Goal: Information Seeking & Learning: Learn about a topic

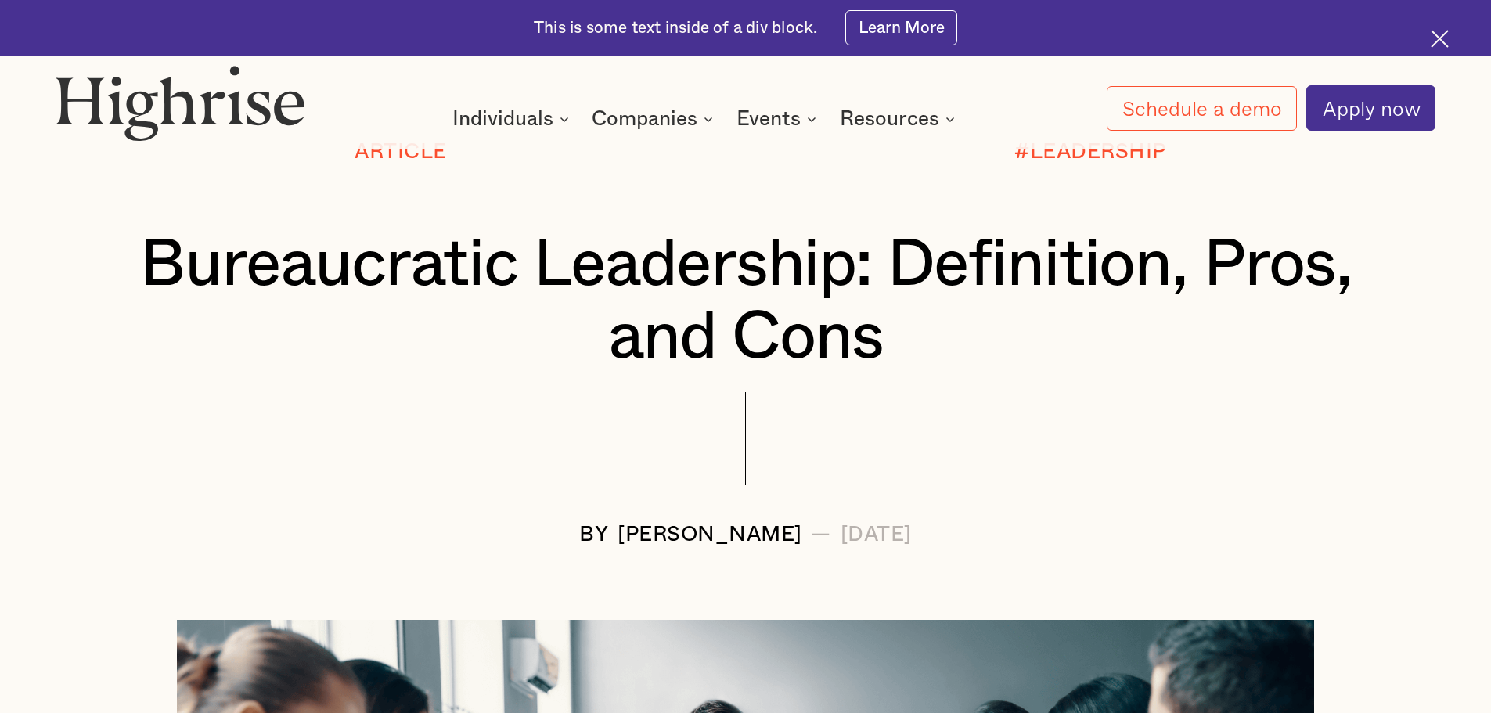
scroll to position [391, 0]
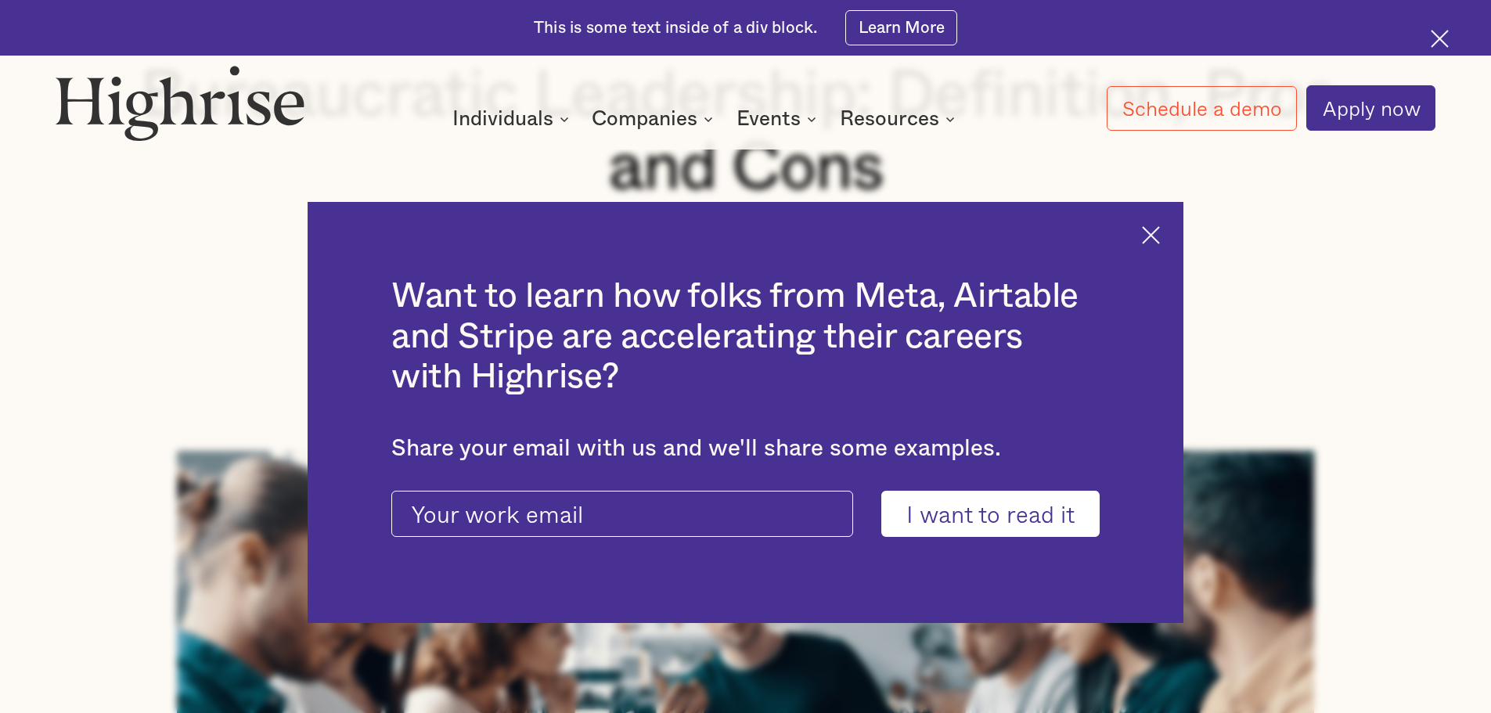
click at [1170, 243] on div "Want to learn how folks from Meta, Airtable and Stripe are accelerating their c…" at bounding box center [746, 413] width 876 height 422
click at [1160, 239] on img at bounding box center [1151, 235] width 18 height 18
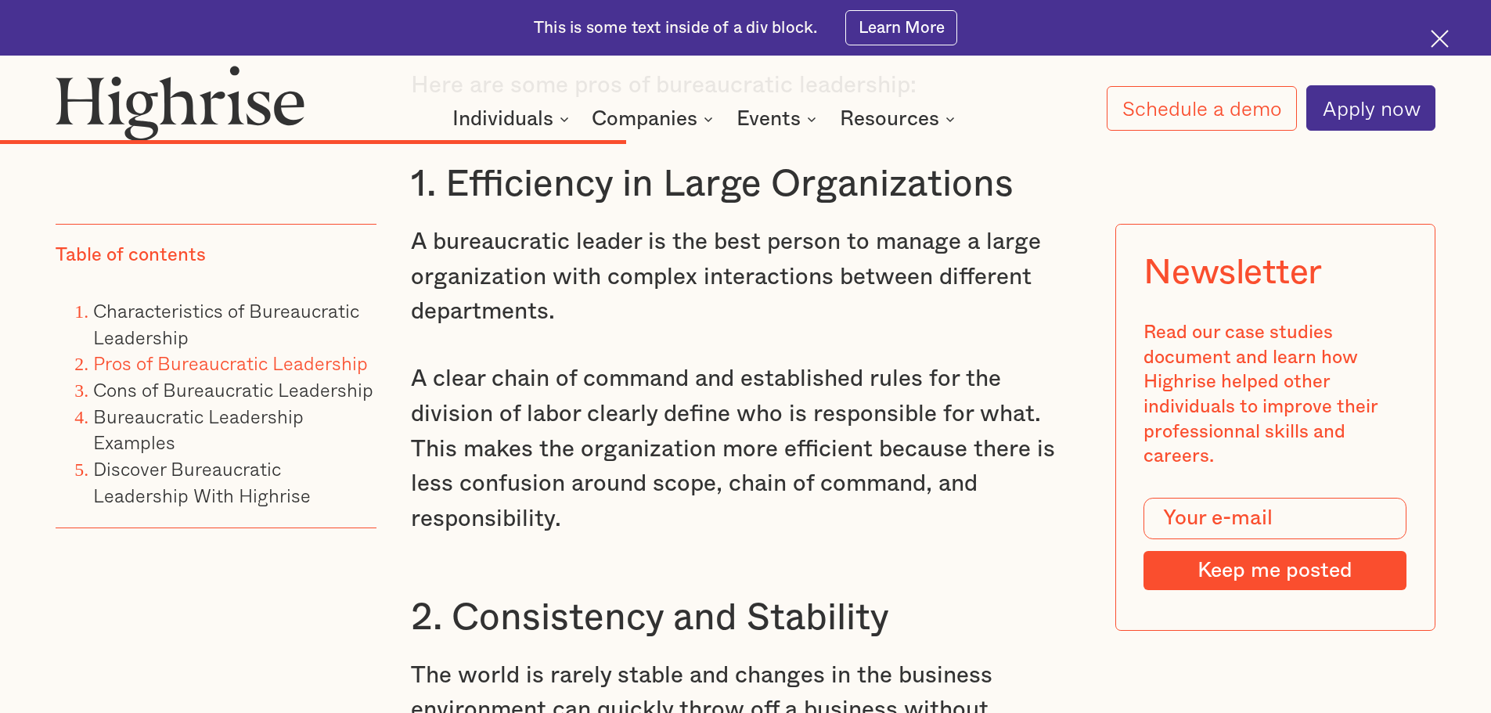
scroll to position [7513, 0]
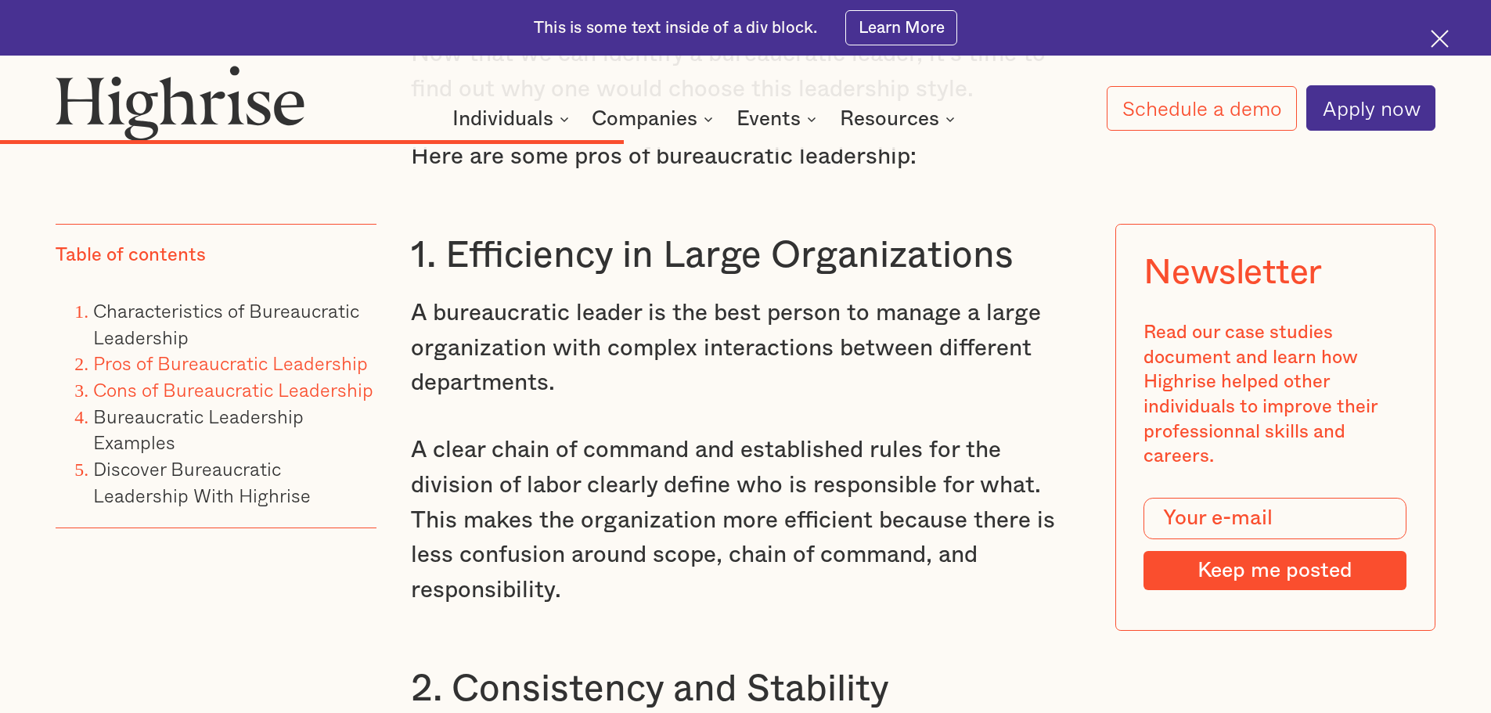
click at [364, 391] on link "Cons of Bureaucratic Leadership" at bounding box center [233, 389] width 280 height 29
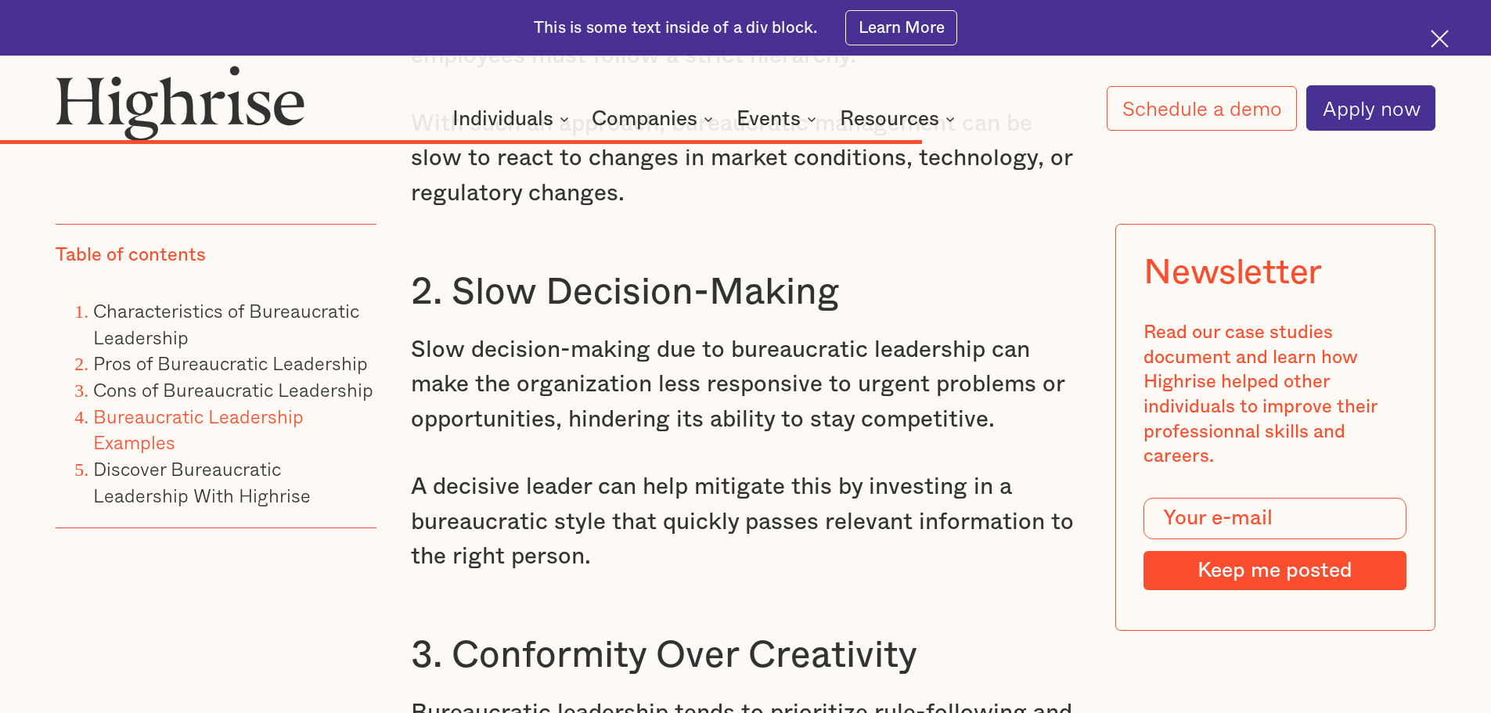
scroll to position [10614, 0]
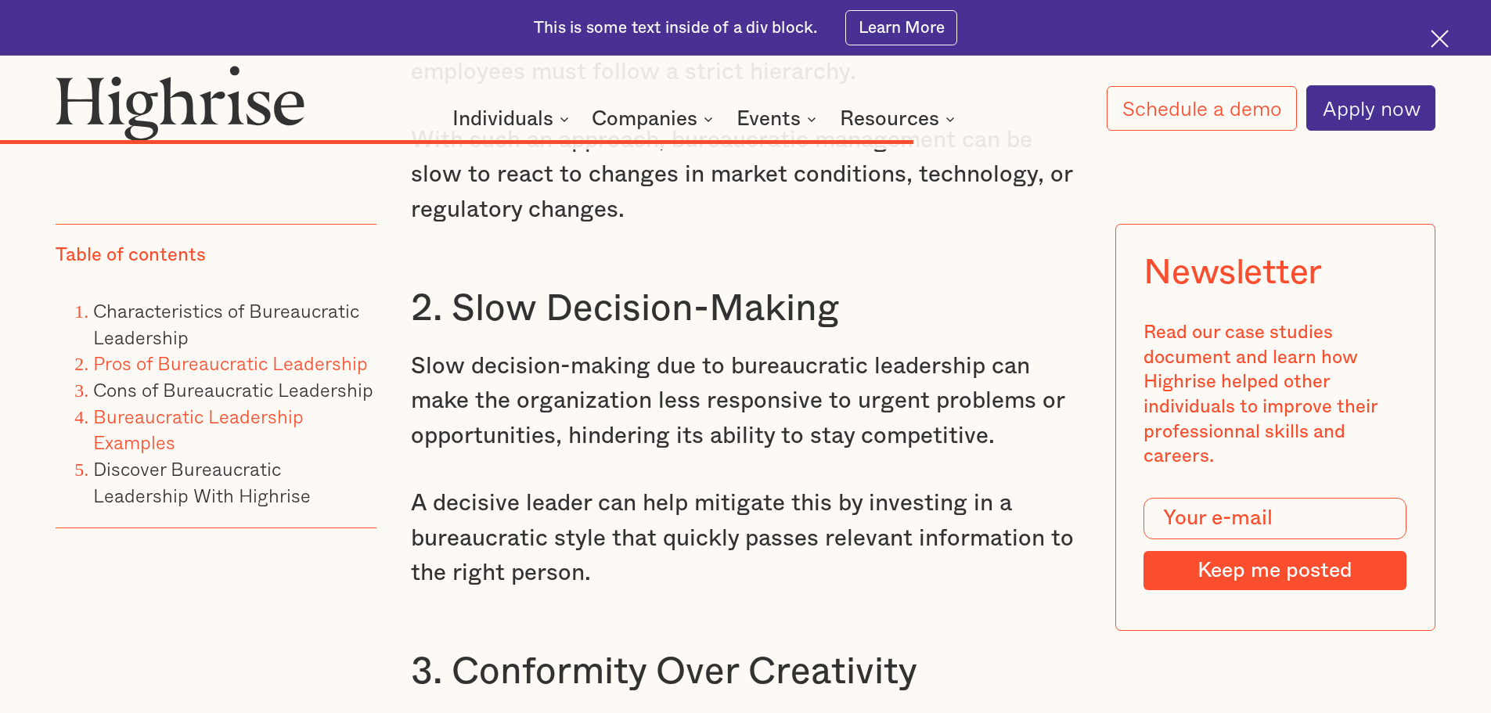
click at [309, 368] on link "Pros of Bureaucratic Leadership" at bounding box center [230, 362] width 275 height 29
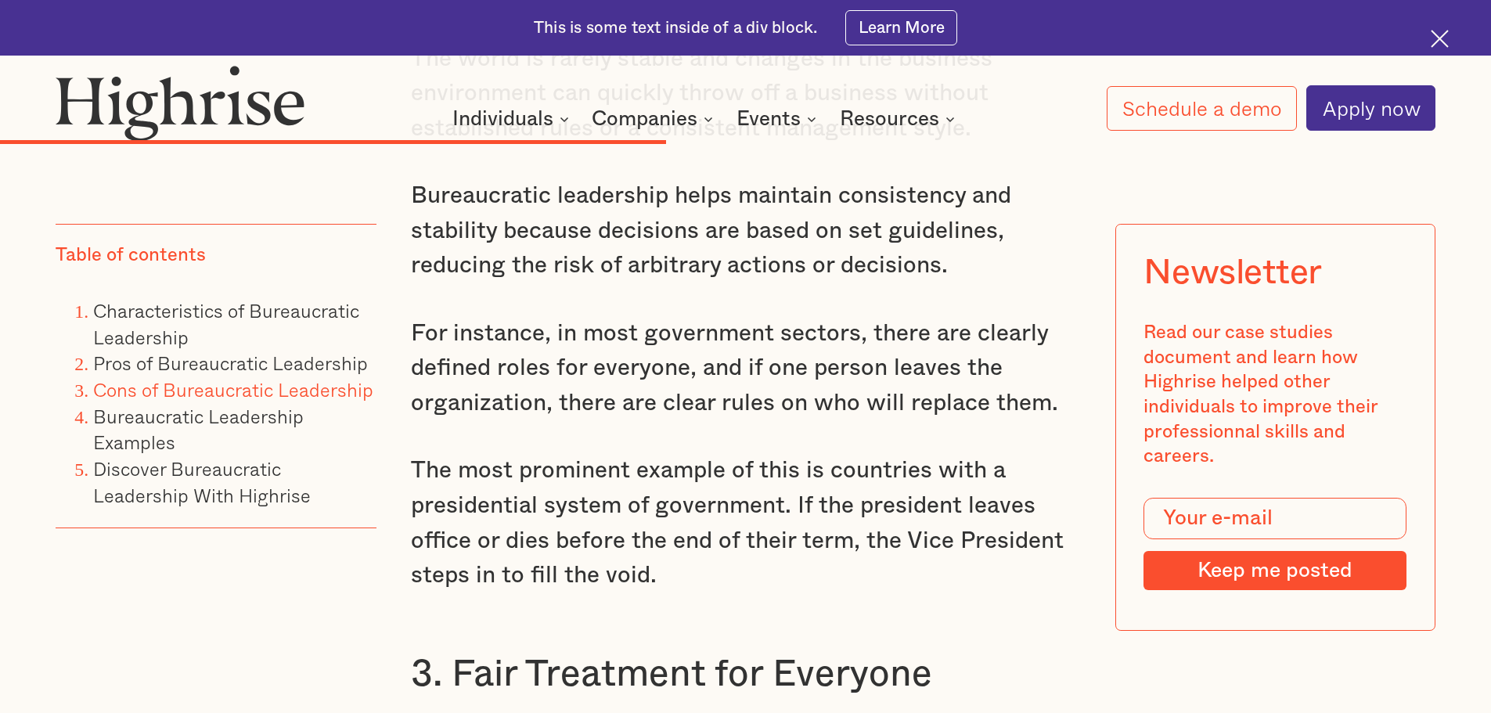
scroll to position [8210, 0]
